Goal: Transaction & Acquisition: Download file/media

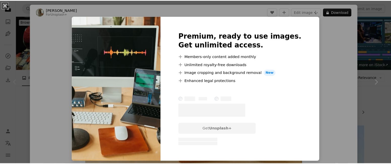
scroll to position [70, 0]
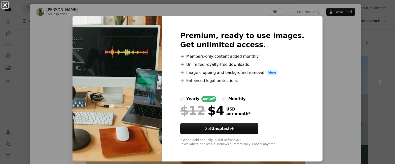
click at [5, 6] on button "An X shape" at bounding box center [5, 5] width 6 height 6
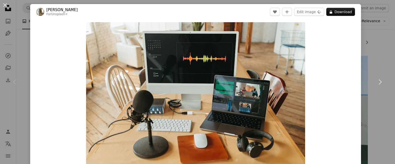
click at [4, 5] on button "An X shape" at bounding box center [5, 5] width 6 height 6
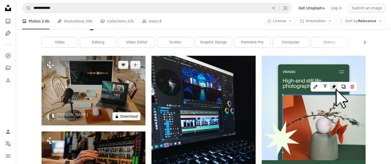
click at [121, 116] on button "A lock Download" at bounding box center [127, 116] width 28 height 8
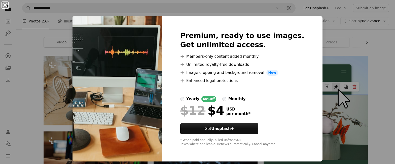
click at [4, 6] on button "An X shape" at bounding box center [5, 5] width 6 height 6
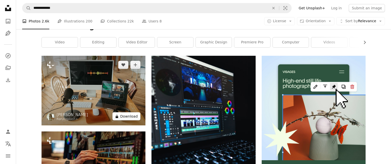
click at [124, 117] on button "A lock Download" at bounding box center [127, 116] width 28 height 8
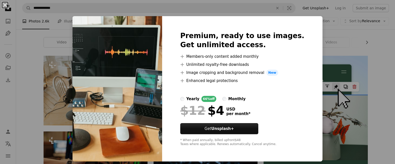
click at [6, 6] on button "An X shape" at bounding box center [5, 5] width 6 height 6
